Goal: Information Seeking & Learning: Find specific fact

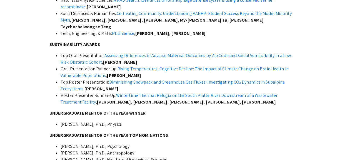
scroll to position [222, 0]
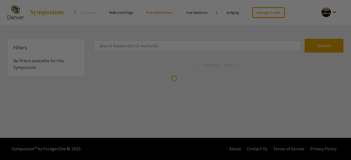
click at [122, 44] on div at bounding box center [175, 80] width 351 height 160
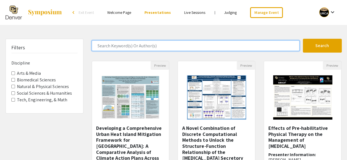
click at [109, 45] on input "Search Keyword(s) Or Author(s)" at bounding box center [196, 46] width 208 height 11
type input "h"
type input "joint"
click at [303, 39] on button "Search" at bounding box center [322, 46] width 39 height 14
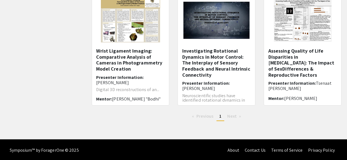
scroll to position [182, 0]
